Goal: Information Seeking & Learning: Learn about a topic

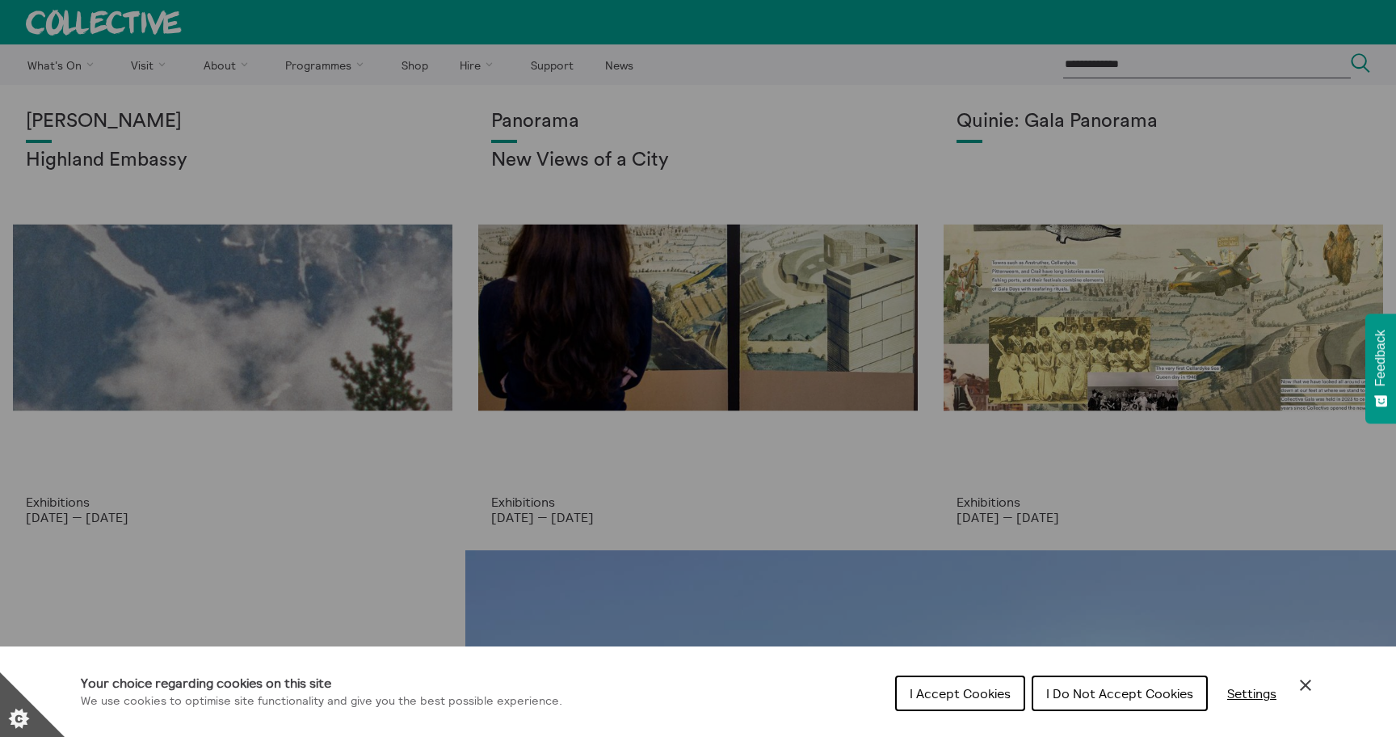
click at [994, 693] on span "I Accept Cookies" at bounding box center [960, 693] width 101 height 16
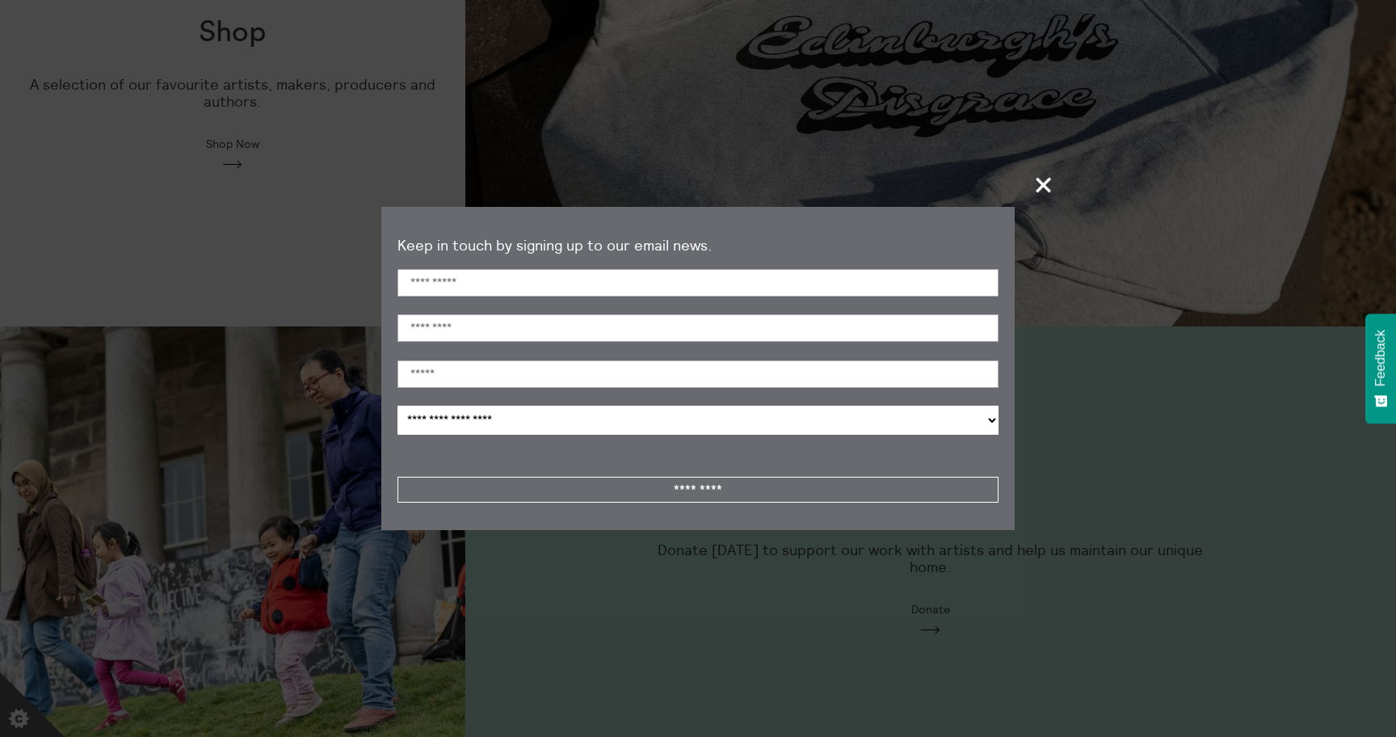
scroll to position [1175, 0]
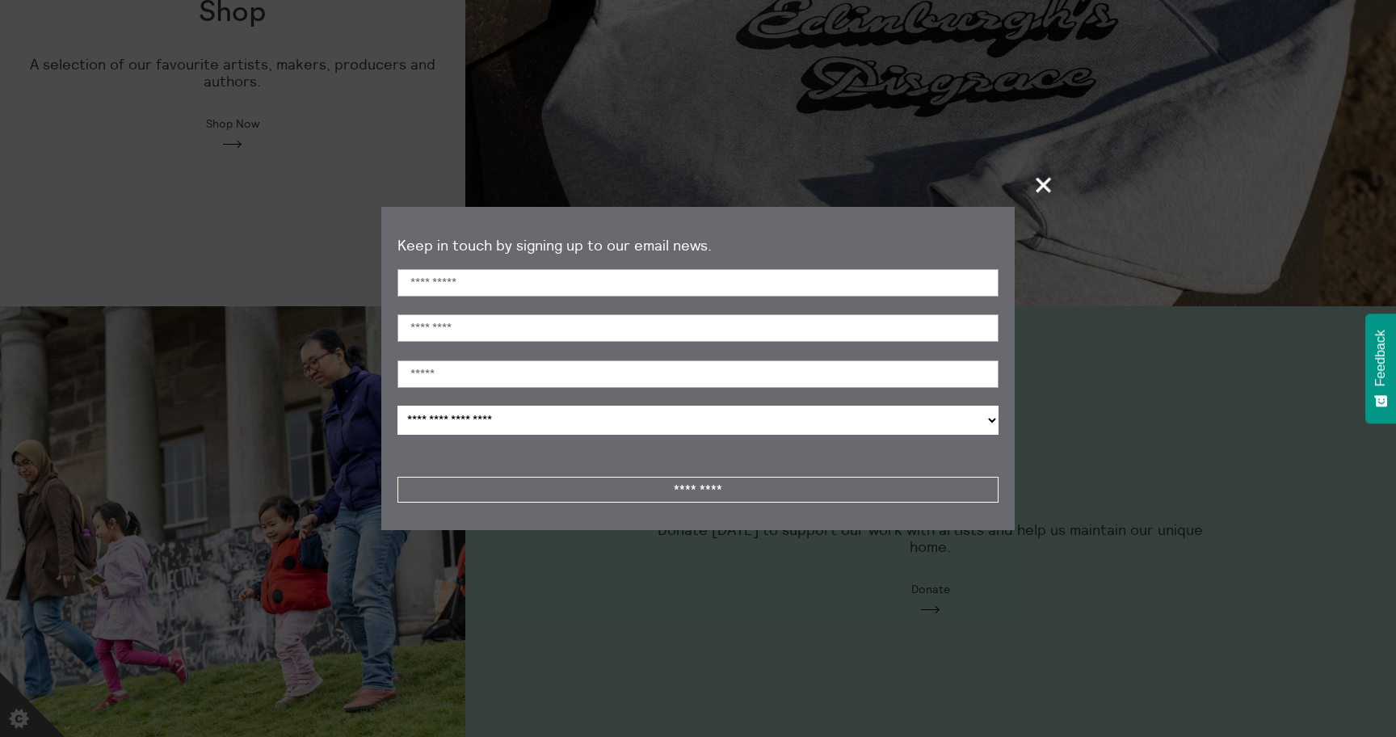
click at [1038, 191] on span "+" at bounding box center [1044, 185] width 48 height 48
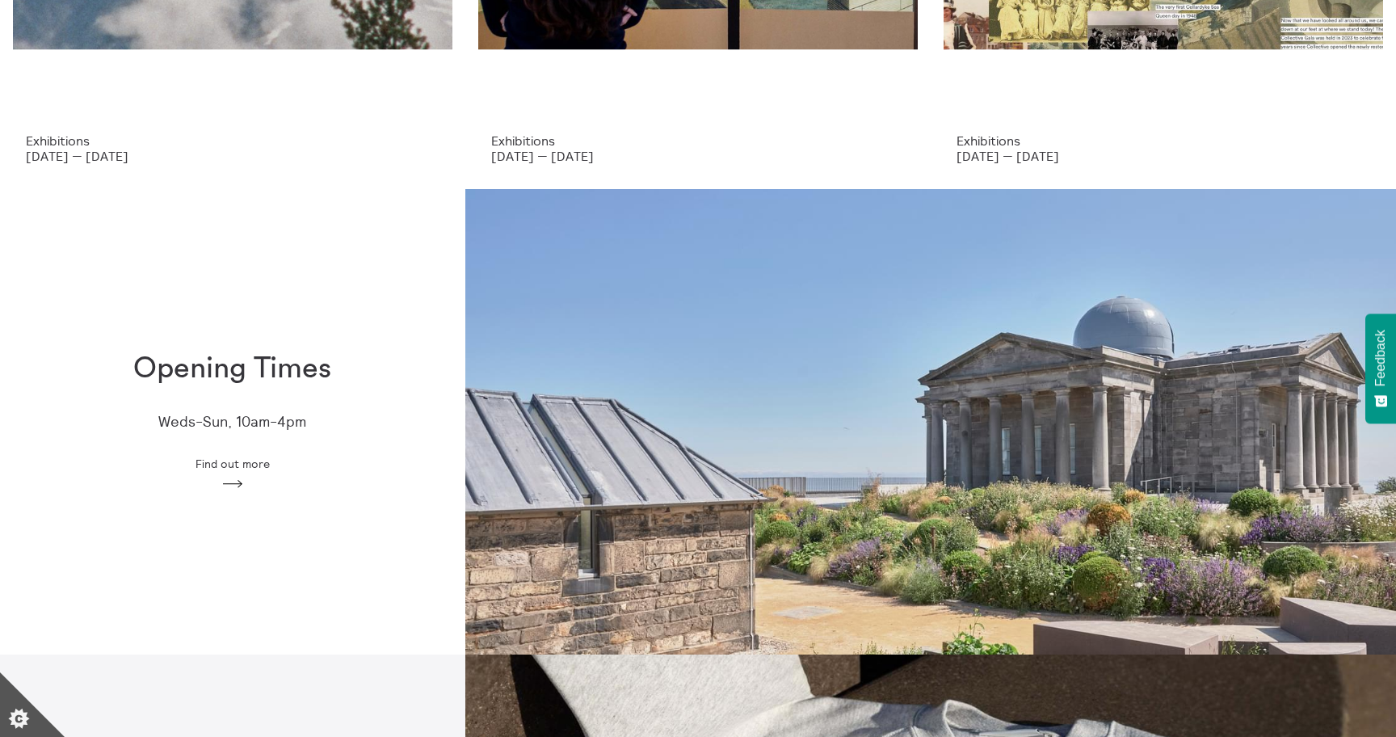
scroll to position [0, 0]
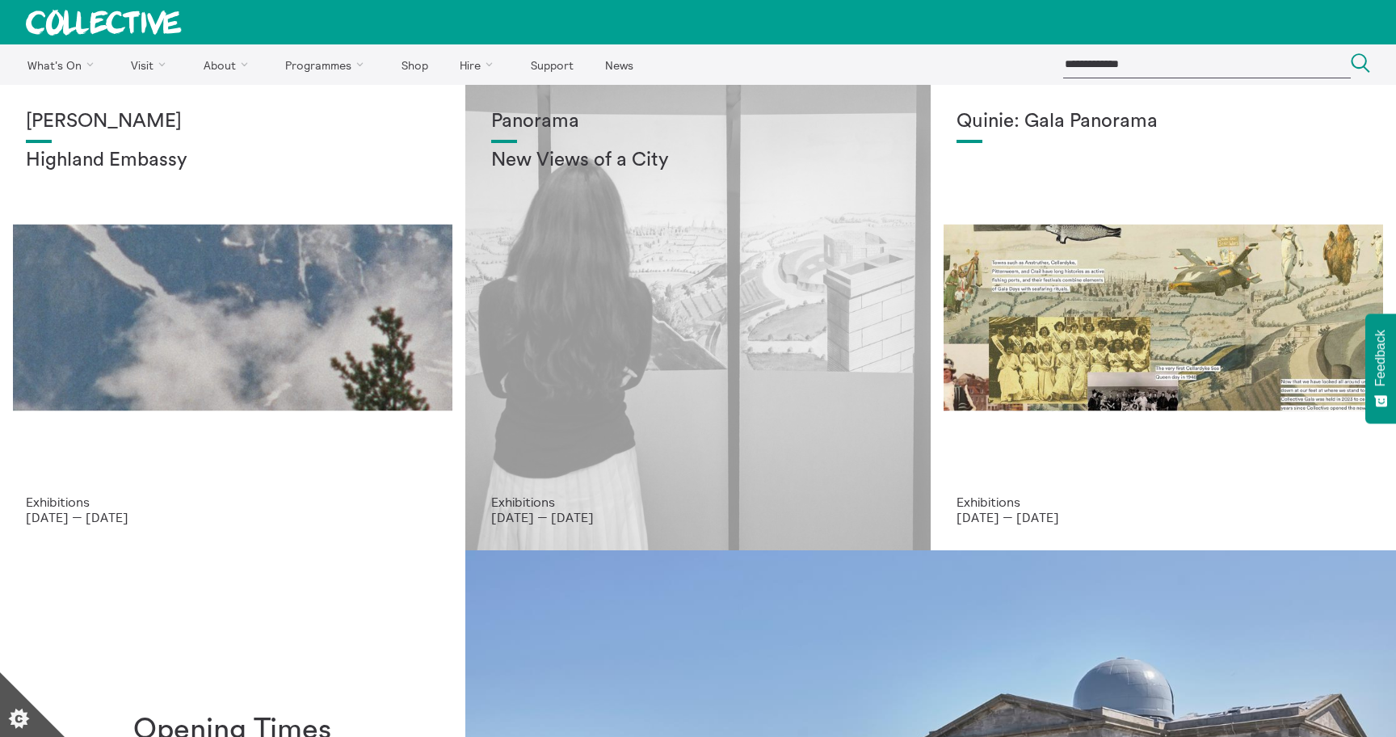
click at [567, 248] on div "Panorama New Views of a City" at bounding box center [698, 303] width 414 height 384
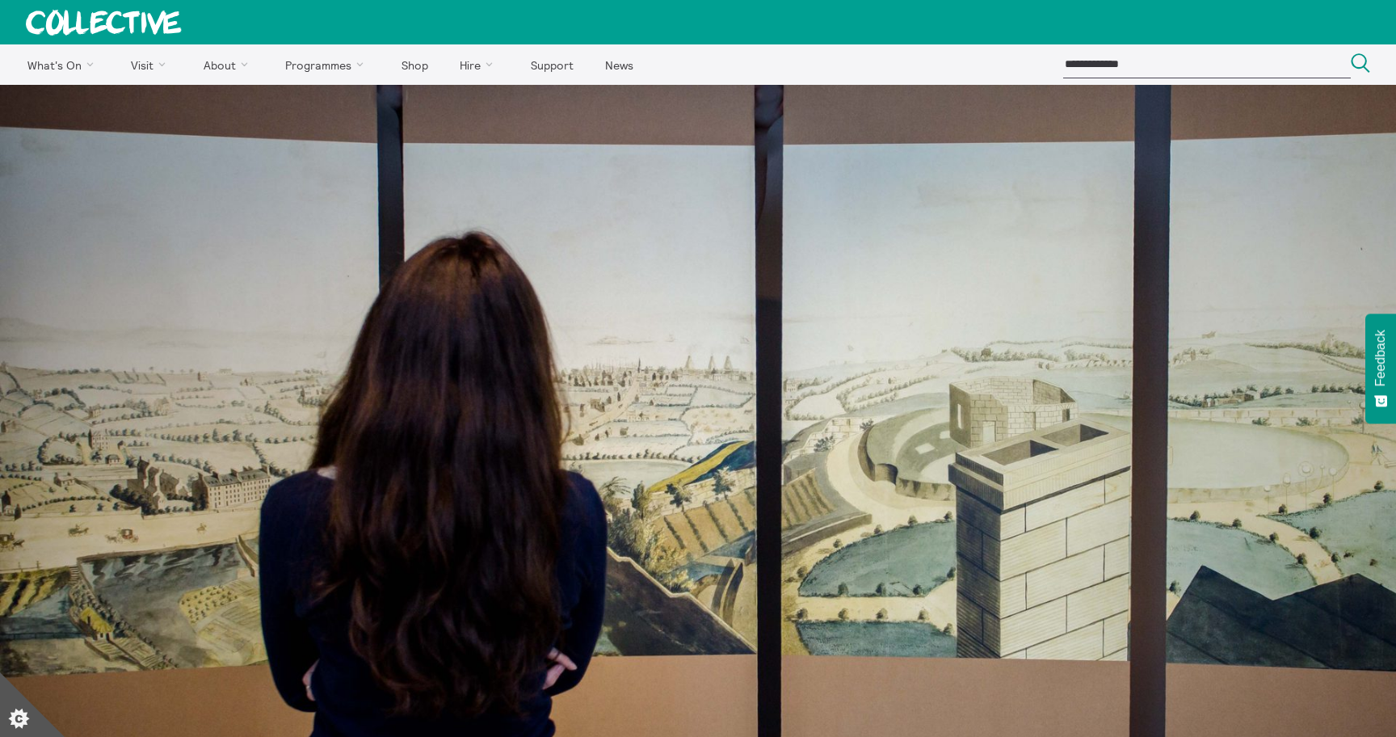
scroll to position [43, 0]
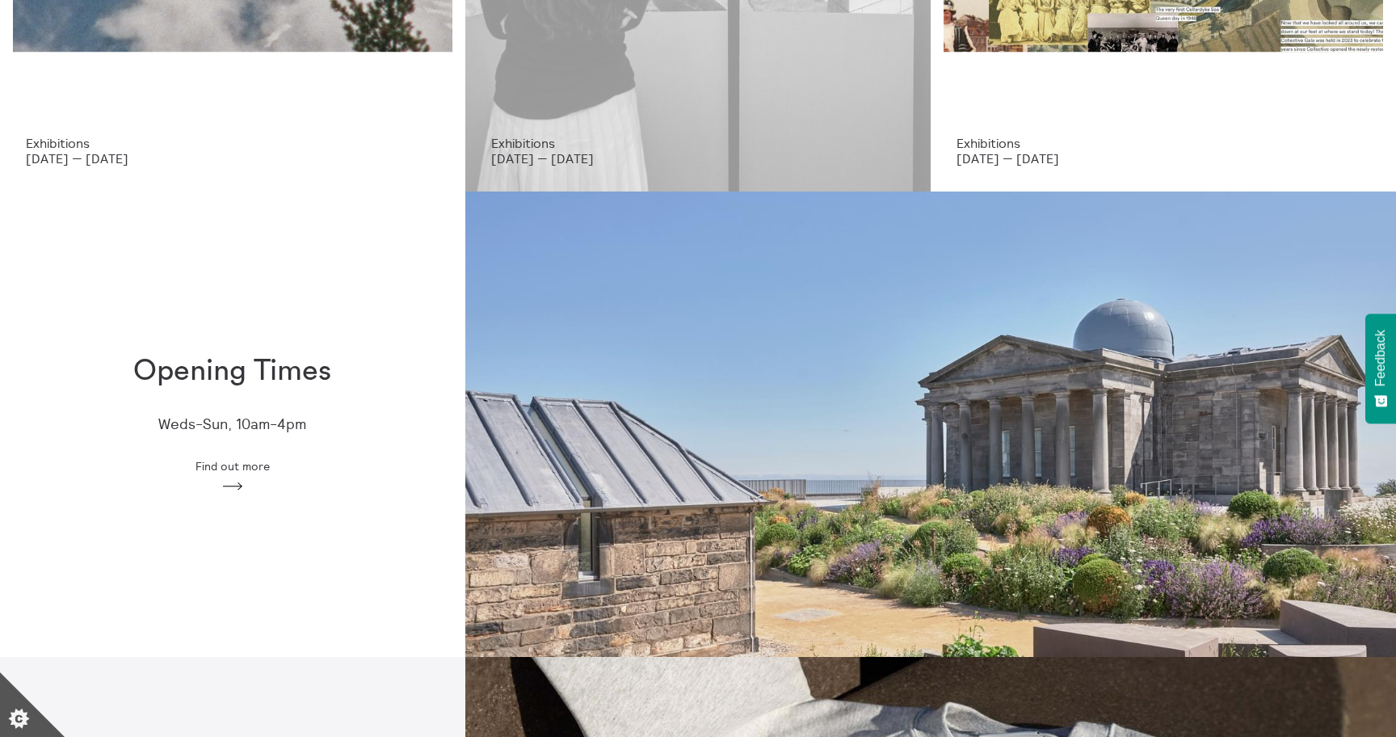
scroll to position [357, 0]
